Goal: Information Seeking & Learning: Learn about a topic

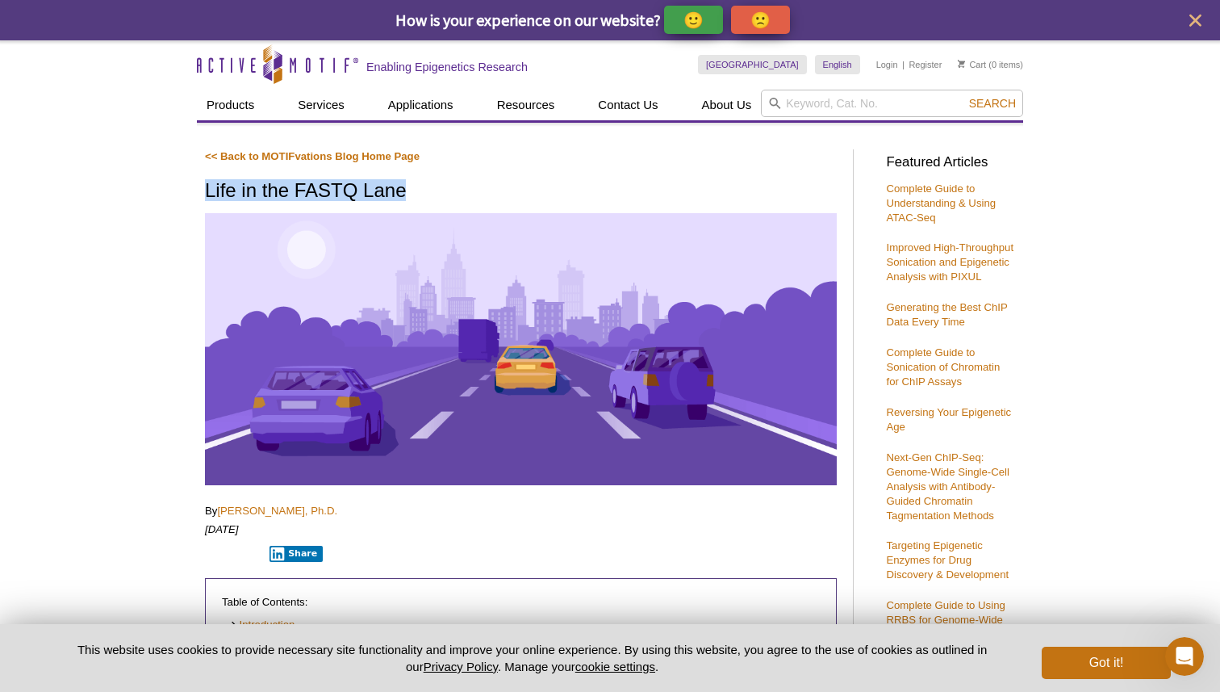
drag, startPoint x: 205, startPoint y: 191, endPoint x: 409, endPoint y: 193, distance: 204.2
click at [410, 193] on h1 "Life in the FASTQ Lane" at bounding box center [521, 191] width 632 height 23
copy h1 "Life in the FASTQ Lane"
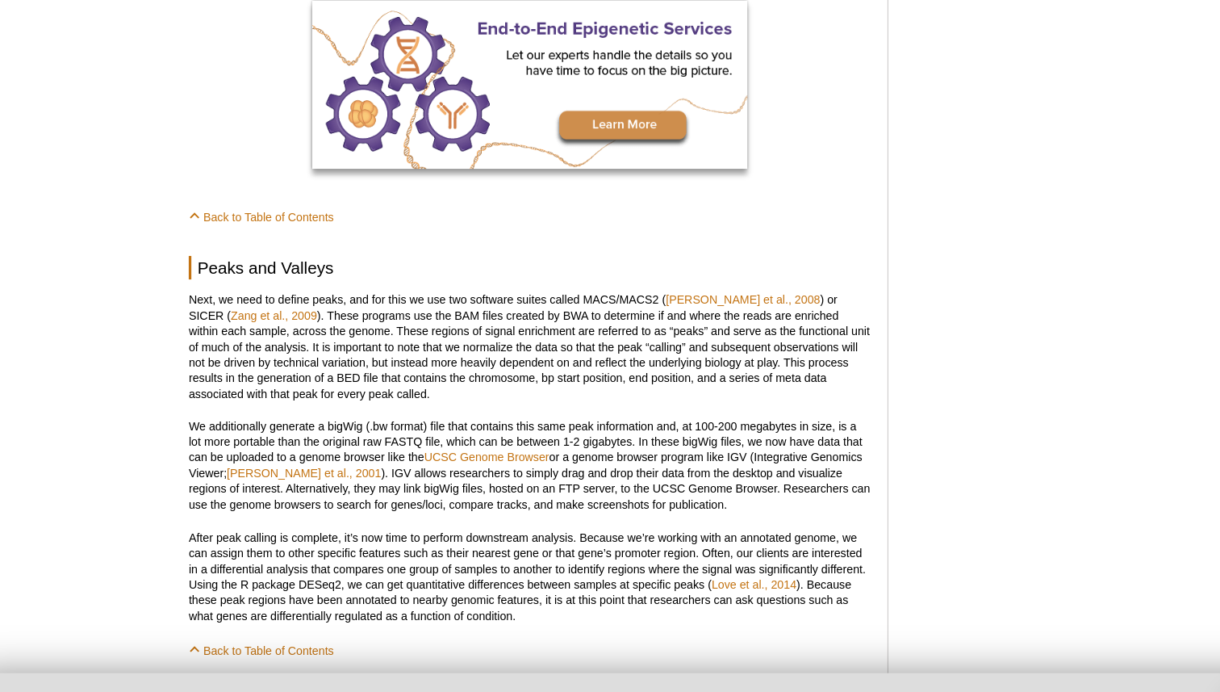
scroll to position [1409, 0]
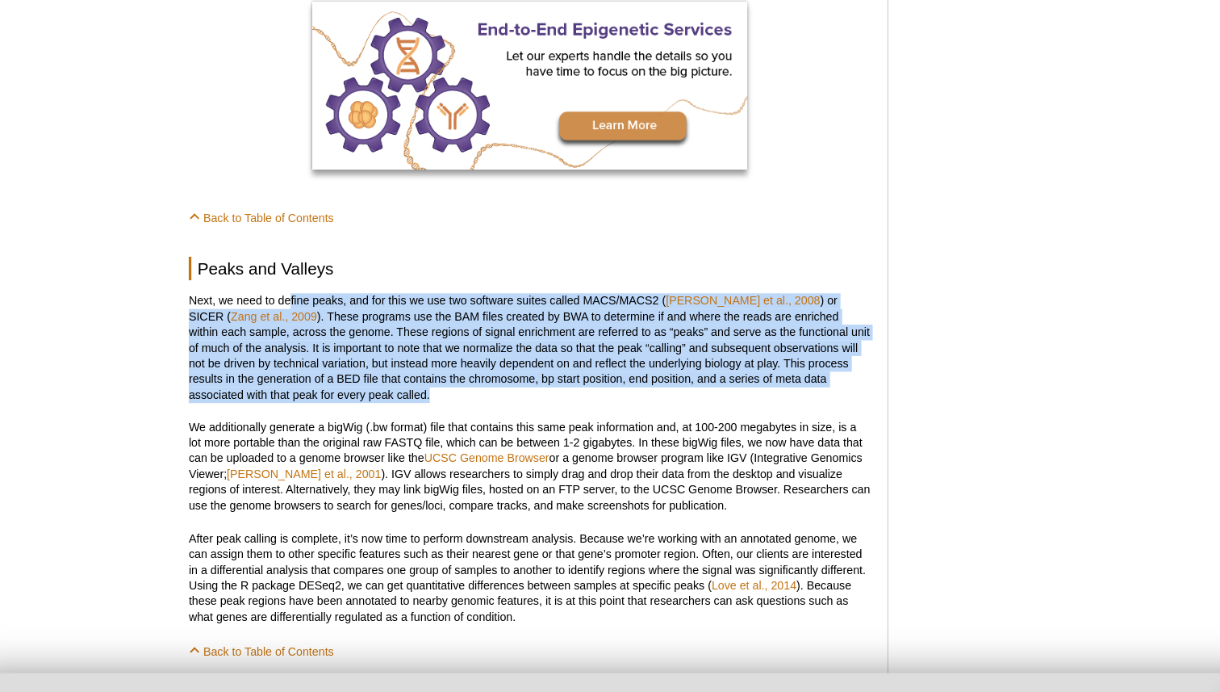
drag, startPoint x: 298, startPoint y: 281, endPoint x: 432, endPoint y: 362, distance: 156.4
click at [432, 362] on p "Next, we need to define peaks, and for this we use two software suites called M…" at bounding box center [521, 323] width 632 height 102
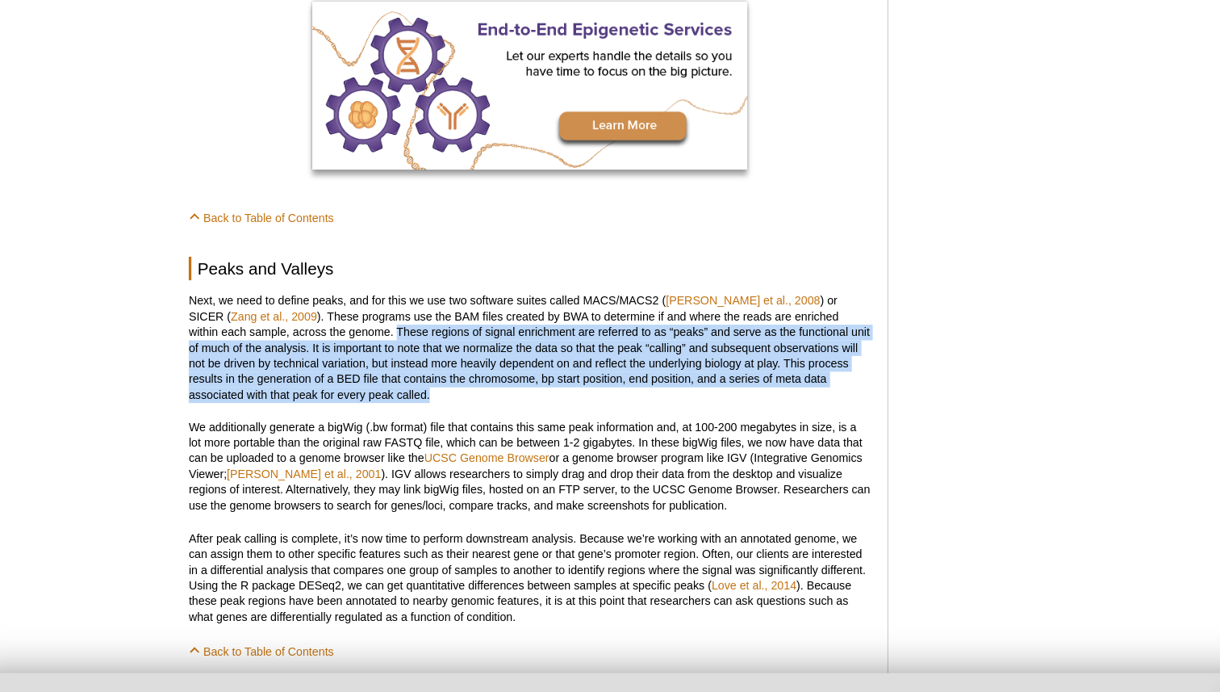
drag, startPoint x: 302, startPoint y: 308, endPoint x: 337, endPoint y: 362, distance: 64.0
click at [337, 362] on p "Next, we need to define peaks, and for this we use two software suites called M…" at bounding box center [521, 323] width 632 height 102
